Goal: Check status: Check status

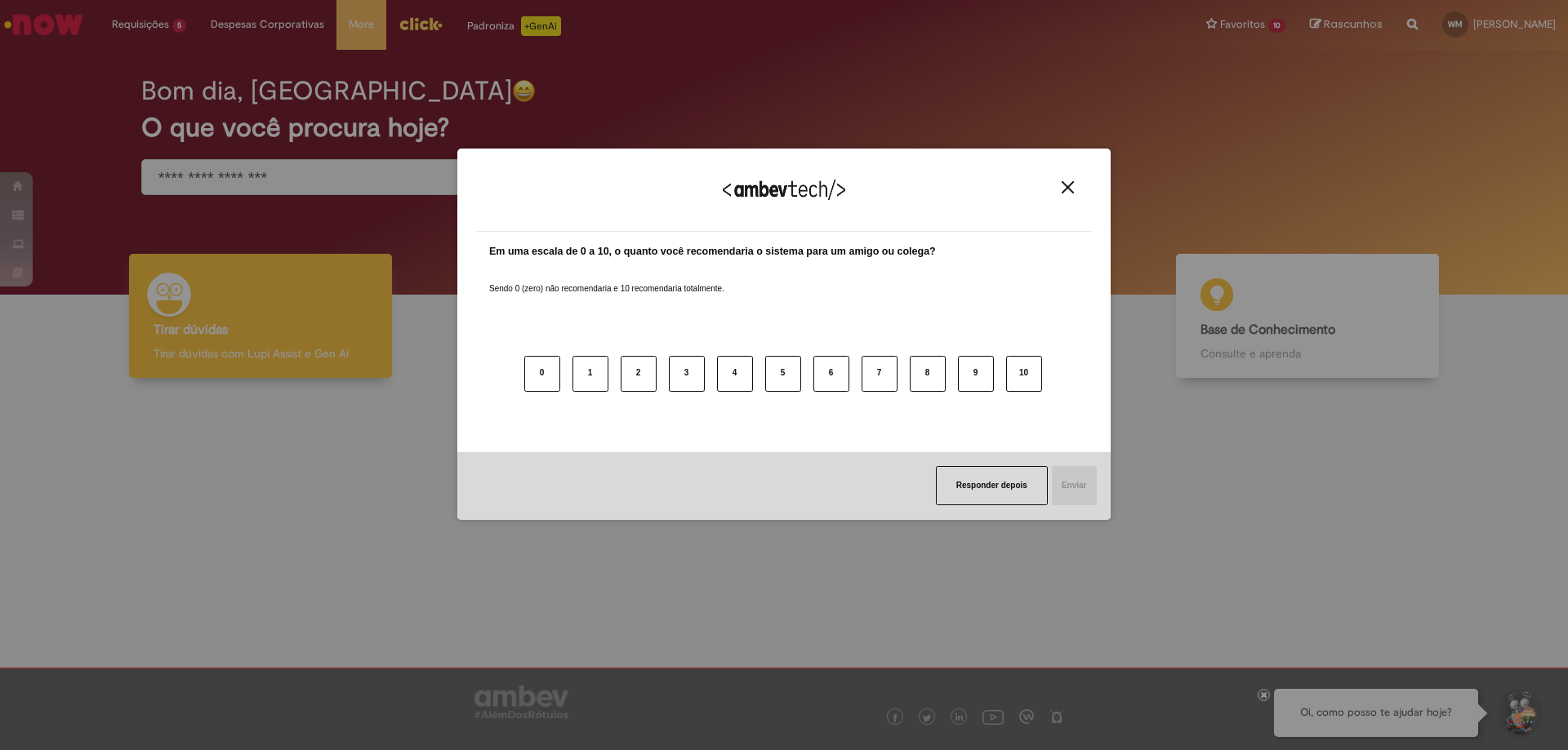
click at [1071, 186] on img "Close" at bounding box center [1067, 187] width 12 height 12
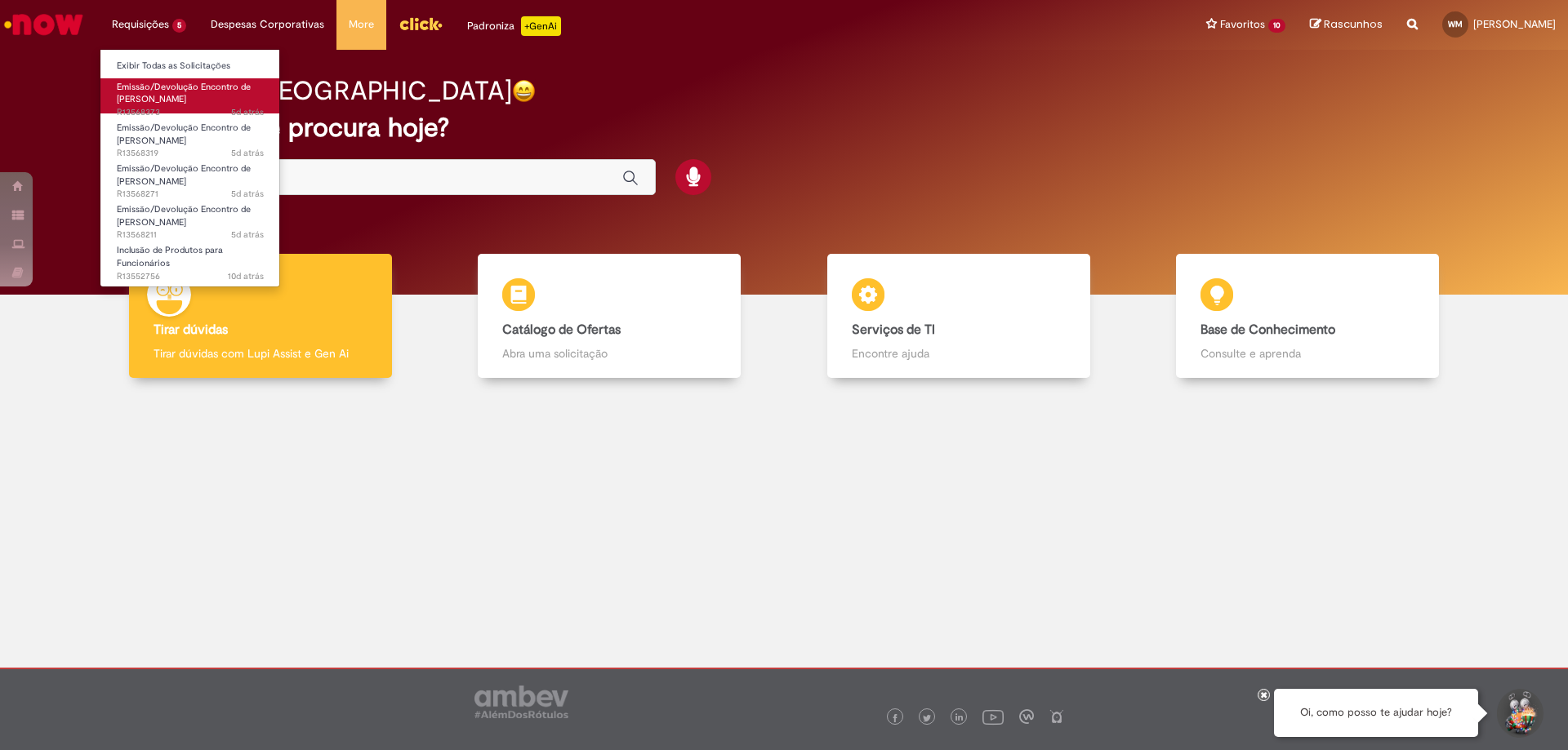
click at [171, 84] on span "Emissão/Devolução Encontro de [PERSON_NAME]" at bounding box center [184, 94] width 134 height 26
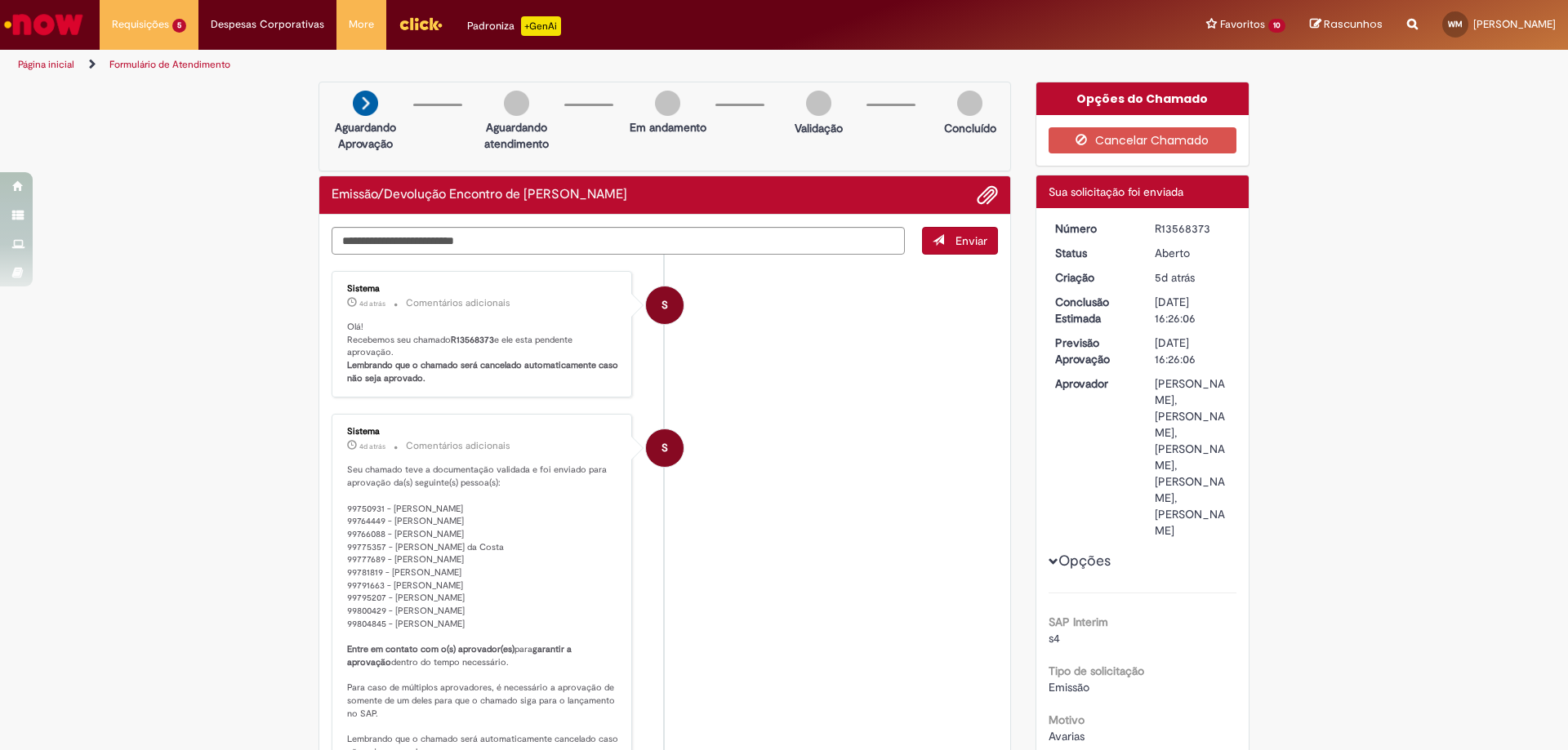
drag, startPoint x: 1201, startPoint y: 224, endPoint x: 1140, endPoint y: 229, distance: 61.2
click at [1142, 229] on dd "R13568373" at bounding box center [1192, 228] width 100 height 17
drag, startPoint x: 903, startPoint y: 337, endPoint x: 483, endPoint y: 201, distance: 441.5
click at [902, 336] on li "S Sistema 4d atrás 4 dias atrás Comentários adicionais Olá! Recebemos seu chama…" at bounding box center [664, 334] width 666 height 127
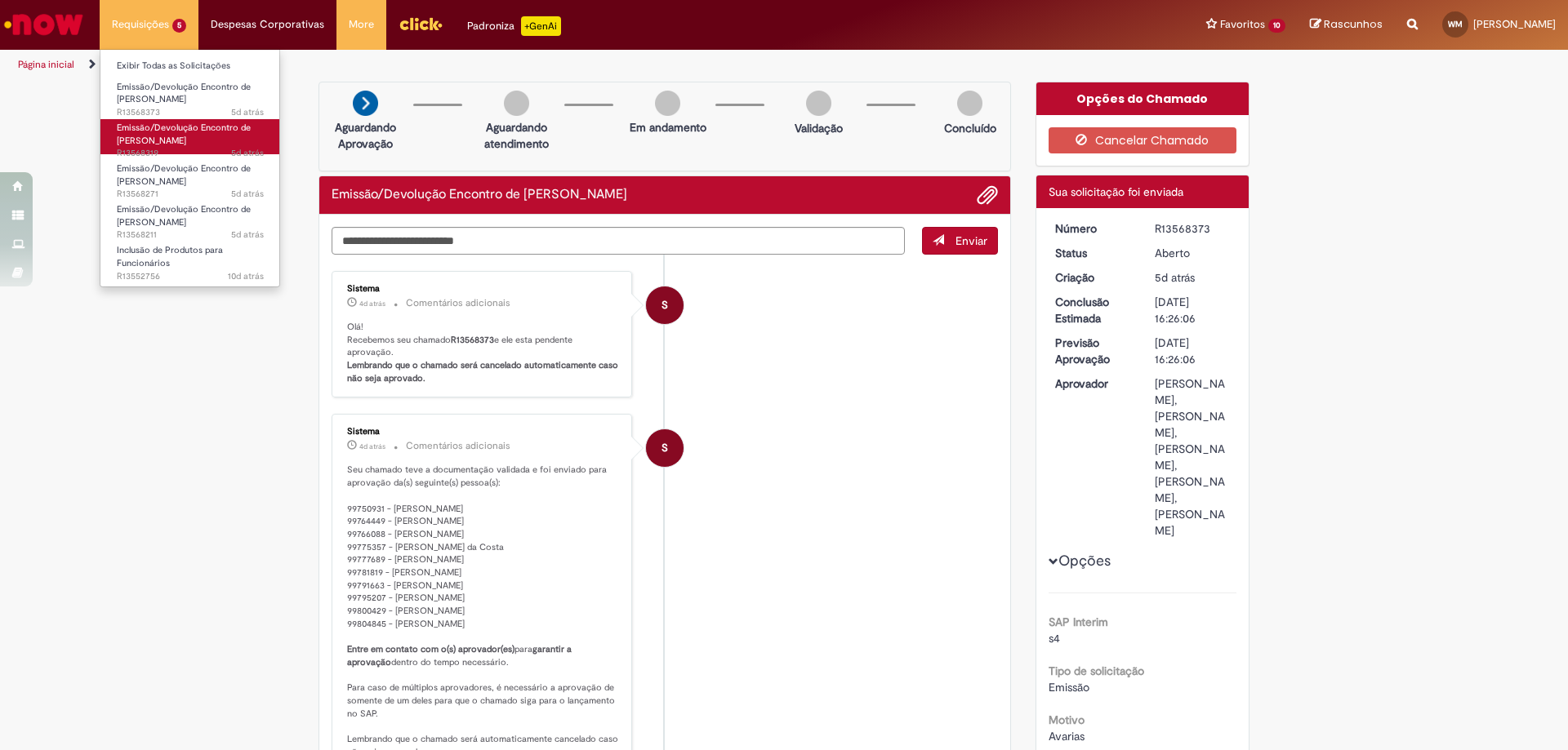
click at [171, 134] on span "Emissão/Devolução Encontro de [PERSON_NAME]" at bounding box center [184, 134] width 134 height 26
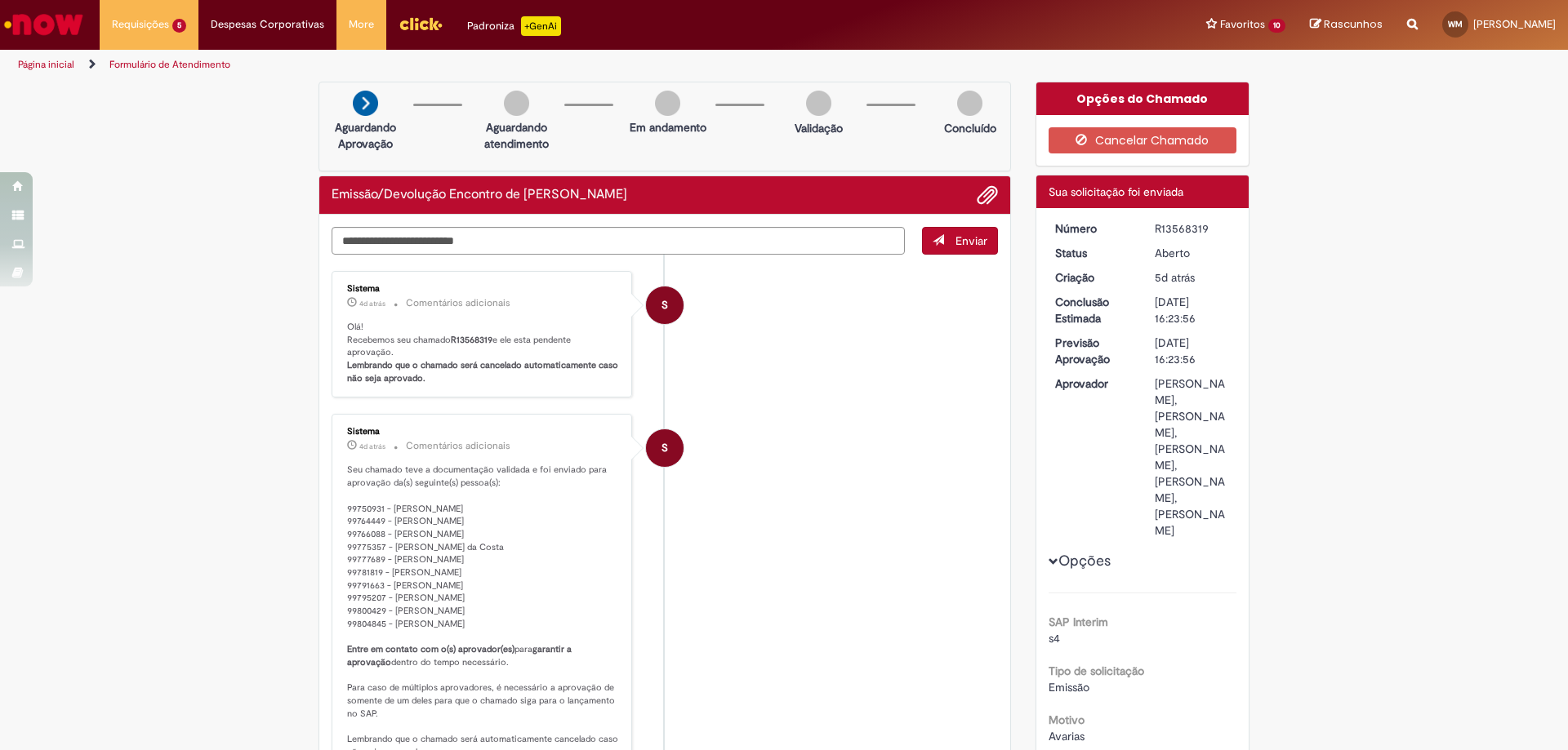
scroll to position [82, 0]
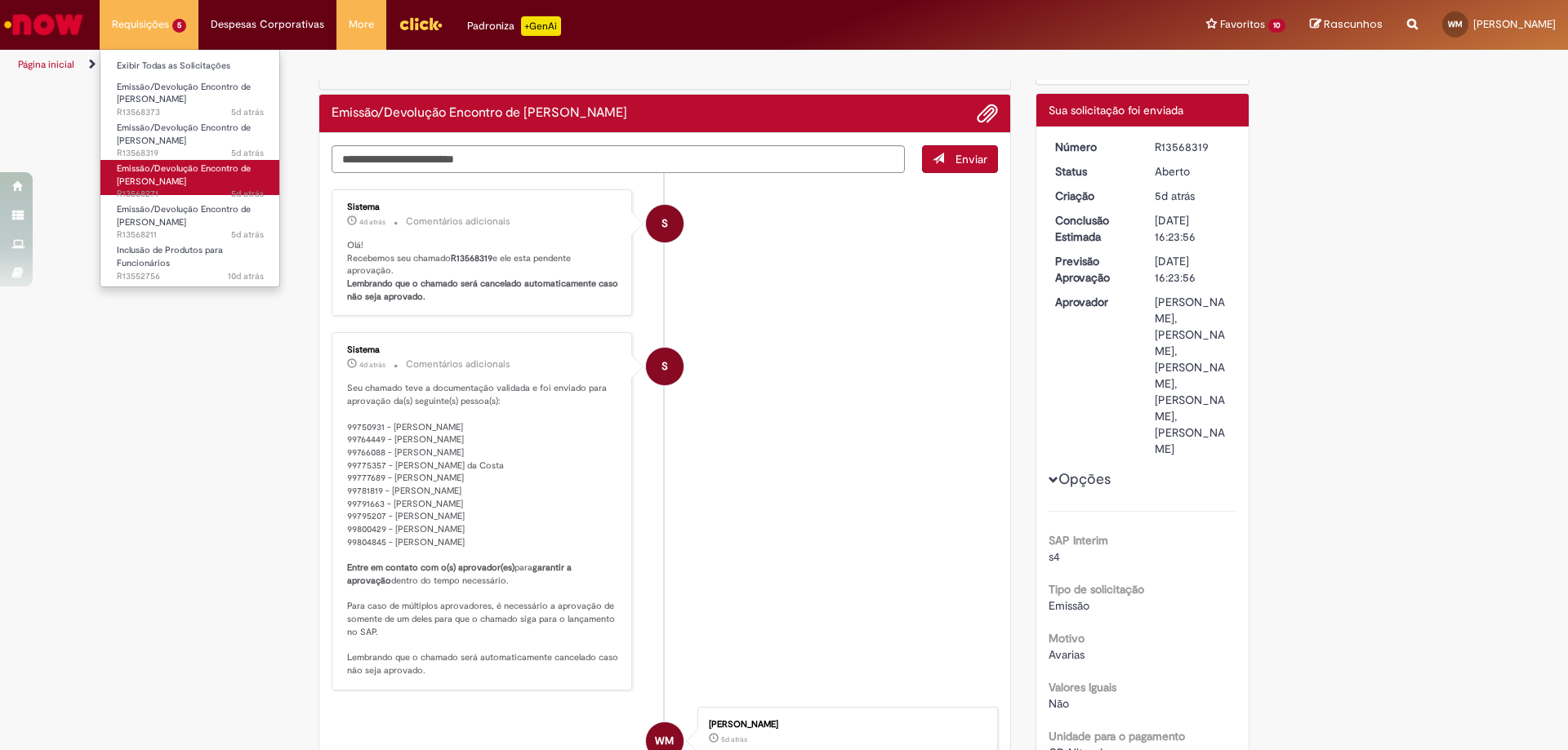
click at [176, 187] on span "Emissão/Devolução Encontro de [PERSON_NAME]" at bounding box center [184, 175] width 134 height 26
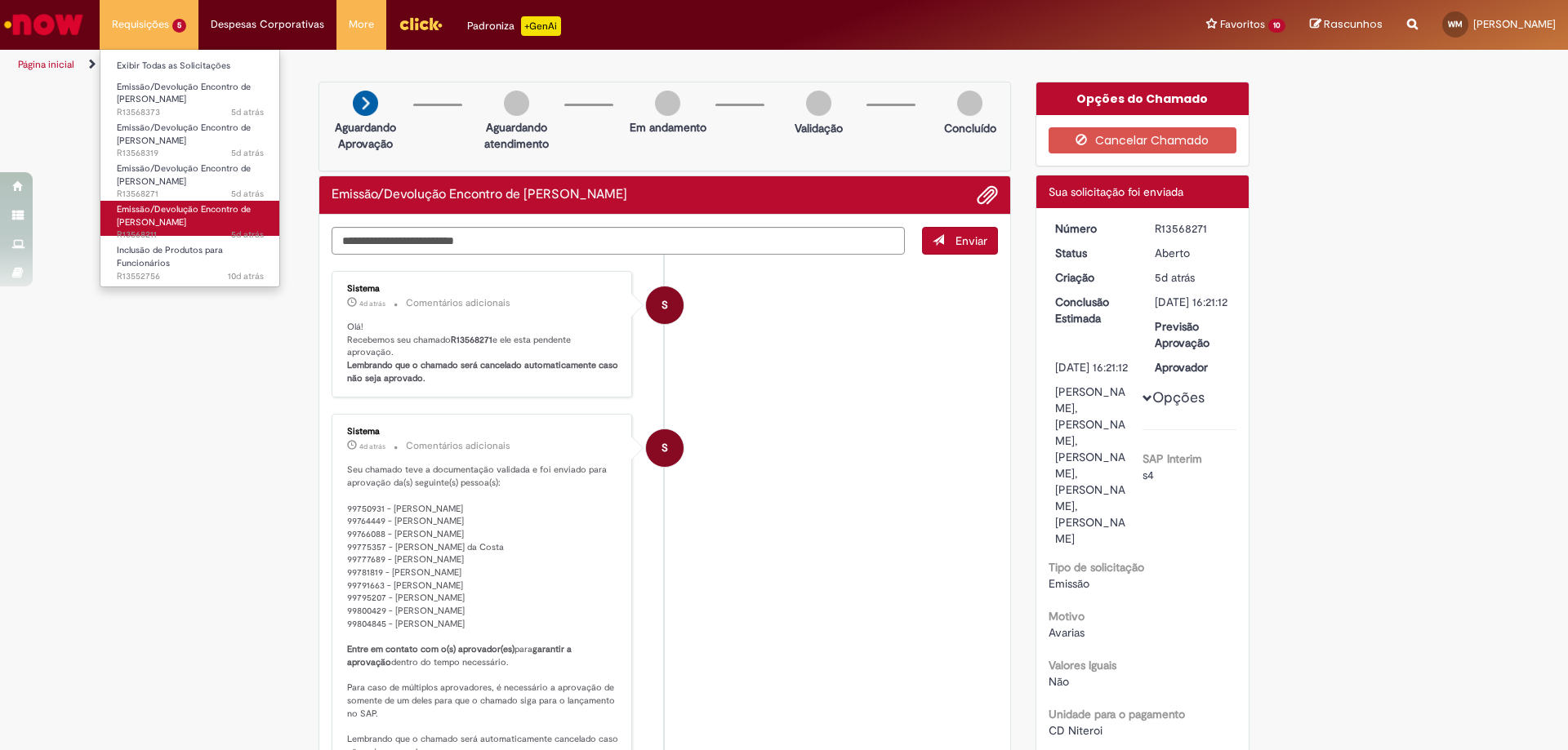
click at [185, 218] on span "Emissão/Devolução Encontro de [PERSON_NAME]" at bounding box center [184, 216] width 134 height 26
